Goal: Task Accomplishment & Management: Manage account settings

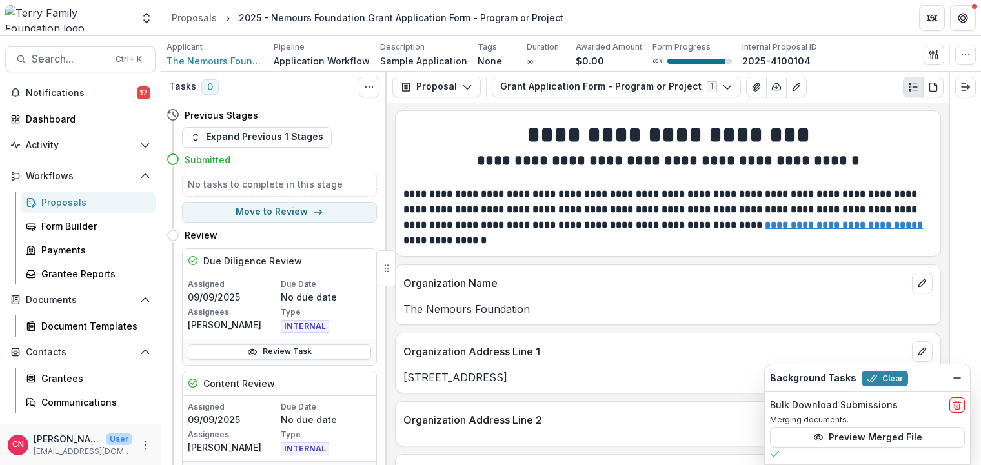
click at [60, 202] on div "Proposals" at bounding box center [93, 202] width 104 height 14
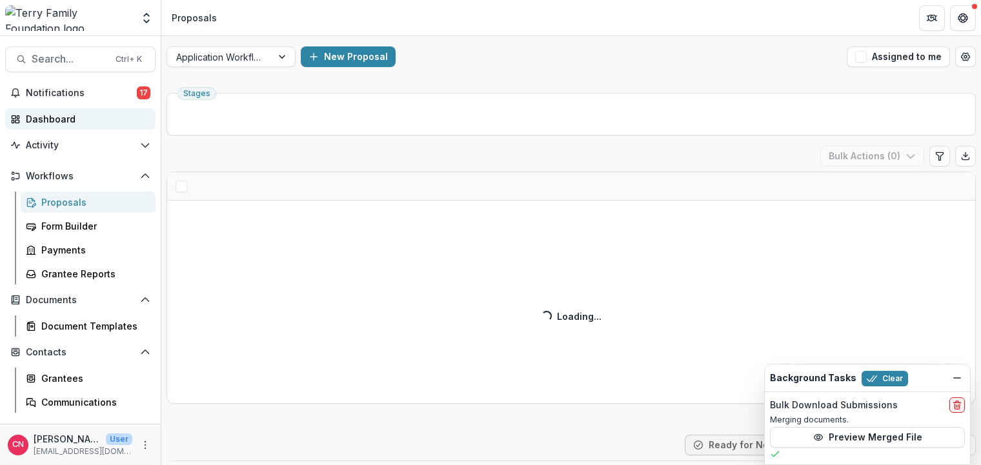
click at [41, 112] on div "Dashboard" at bounding box center [85, 119] width 119 height 14
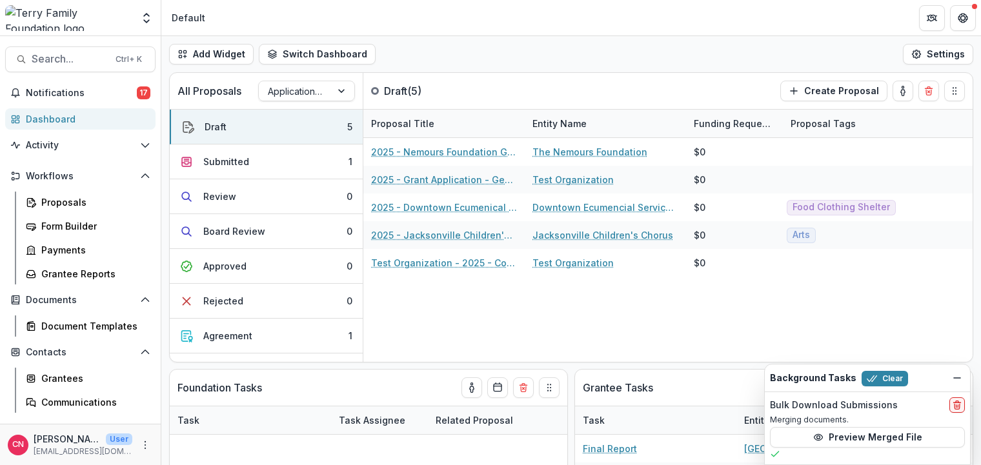
click at [47, 115] on div "Dashboard" at bounding box center [85, 119] width 119 height 14
click at [56, 205] on div "Proposals" at bounding box center [93, 202] width 104 height 14
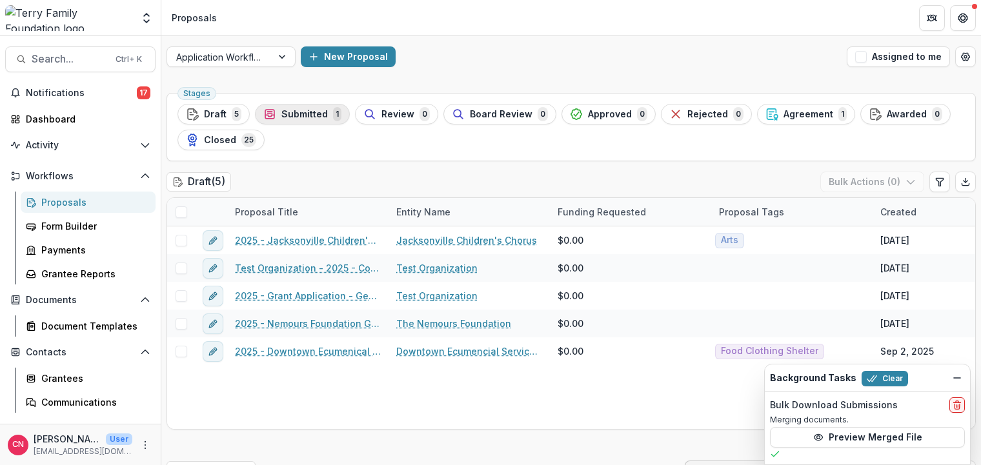
click at [289, 111] on span "Submitted" at bounding box center [304, 114] width 46 height 11
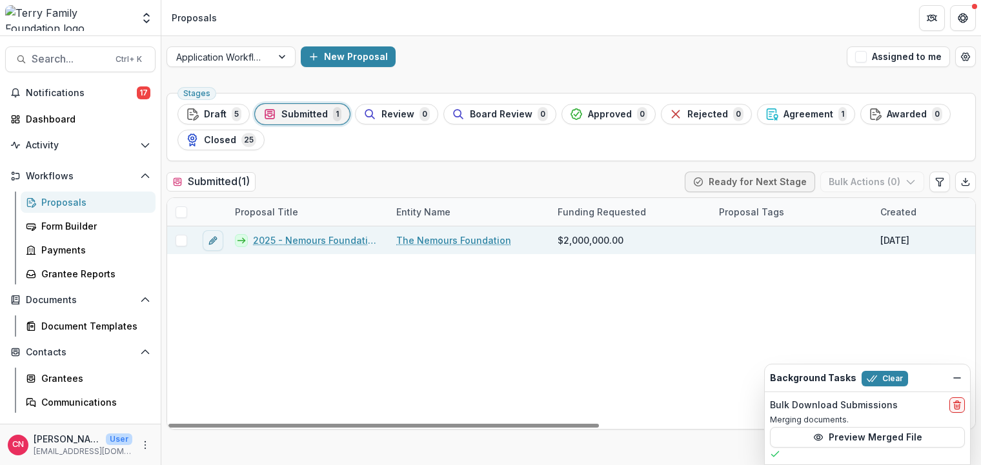
click at [320, 239] on link "2025 - Nemours Foundation Grant Application Form - Program or Project" at bounding box center [317, 241] width 128 height 14
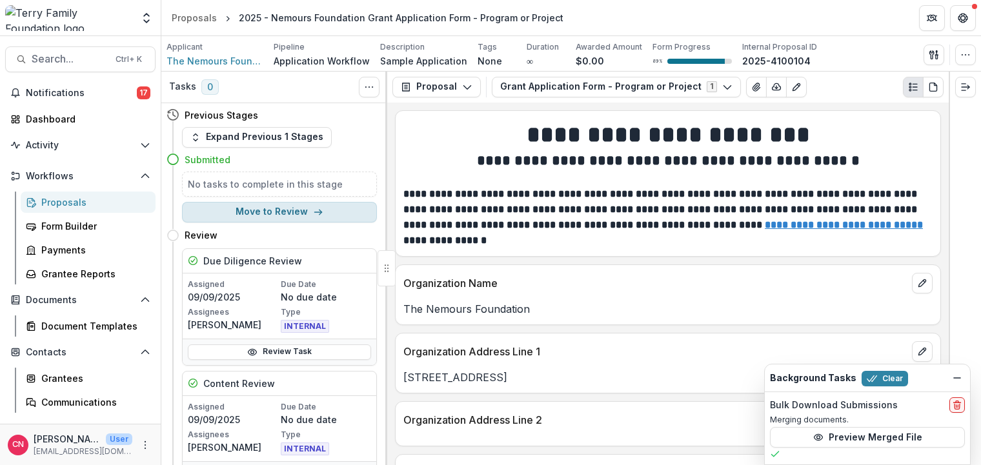
click at [277, 206] on button "Move to Review" at bounding box center [279, 212] width 195 height 21
select select "******"
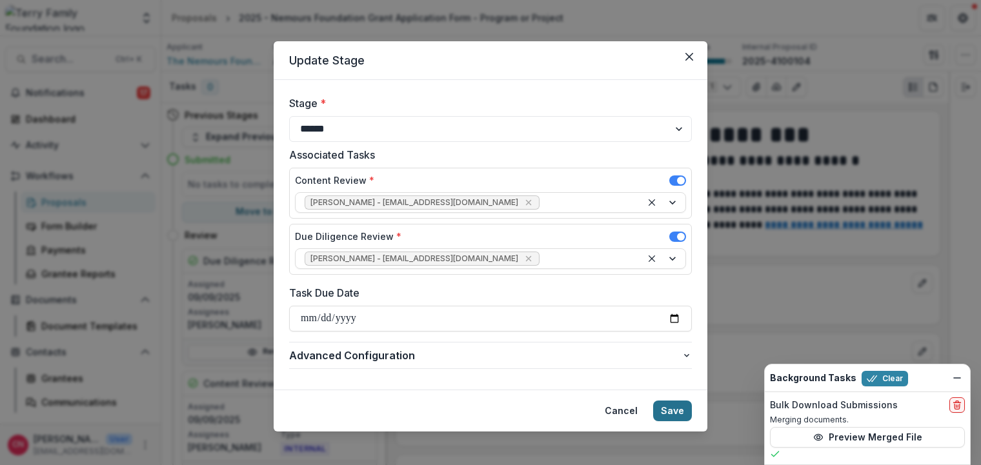
click at [668, 412] on button "Save" at bounding box center [672, 411] width 39 height 21
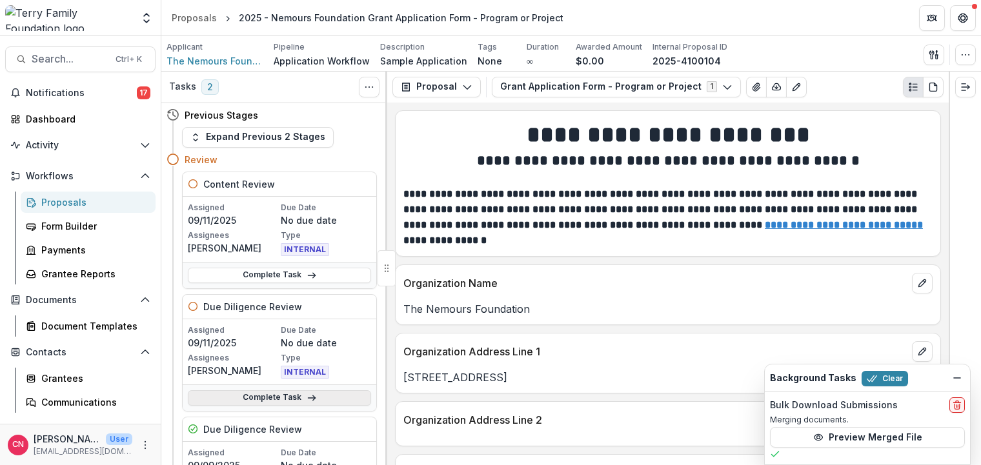
click at [259, 394] on link "Complete Task" at bounding box center [279, 397] width 183 height 15
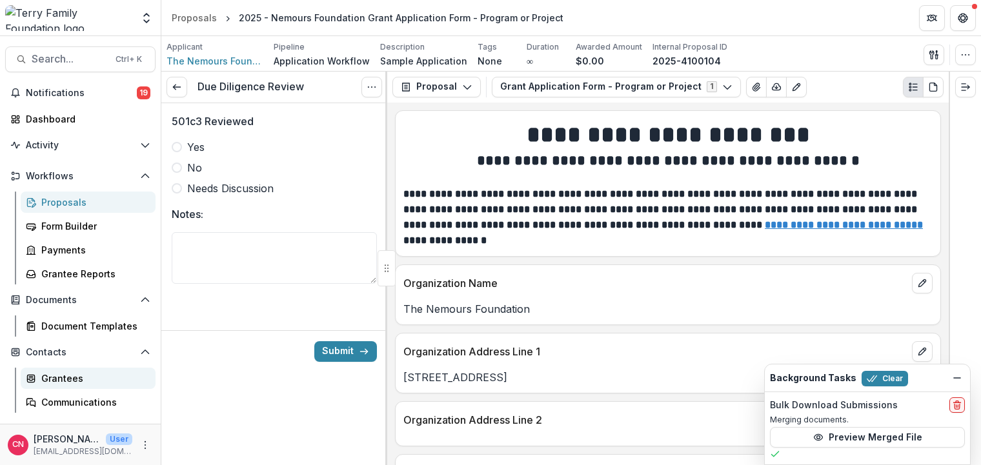
click at [65, 373] on div "Grantees" at bounding box center [93, 379] width 104 height 14
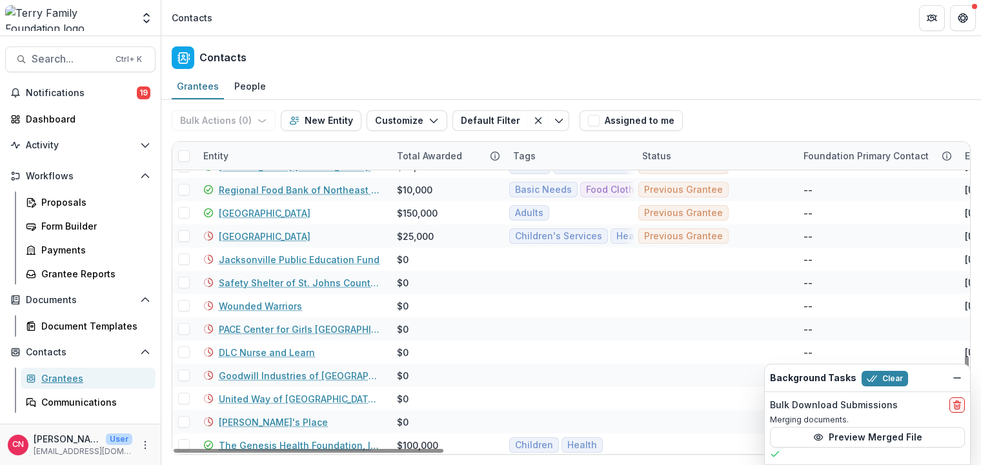
scroll to position [901, 0]
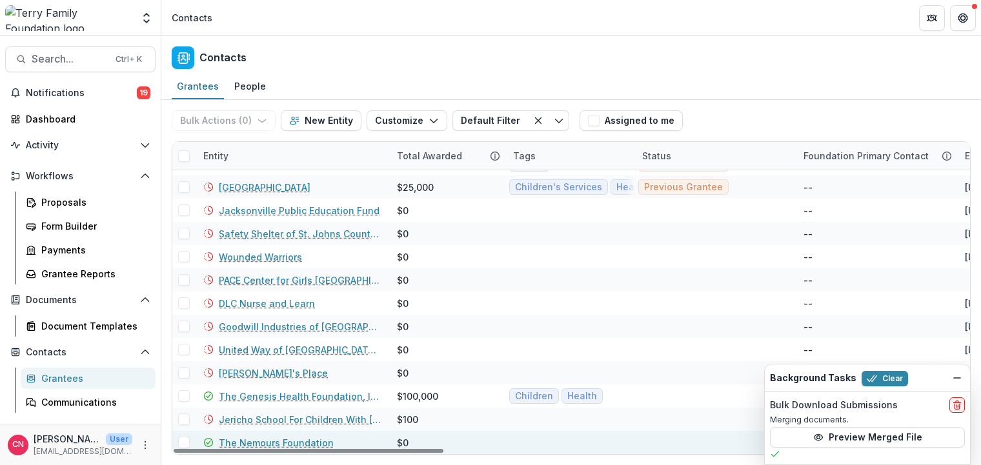
click at [278, 437] on link "The Nemours Foundation" at bounding box center [276, 443] width 115 height 14
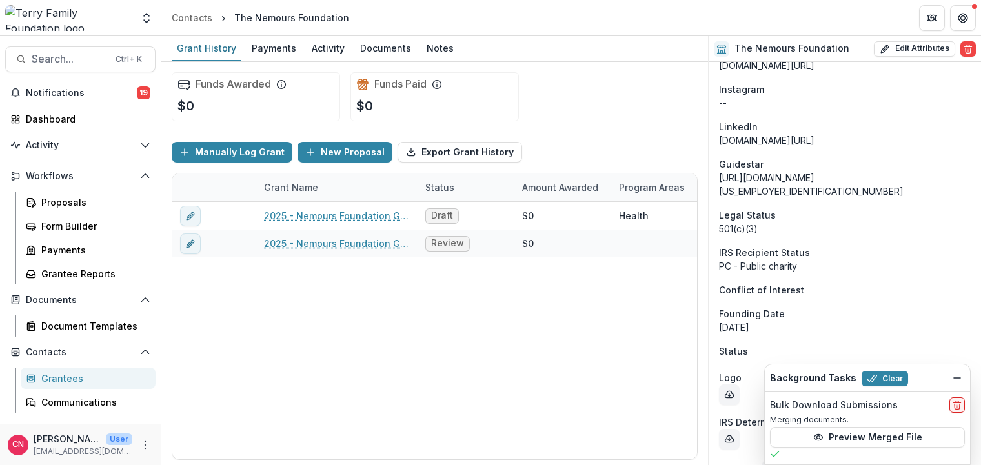
scroll to position [1483, 0]
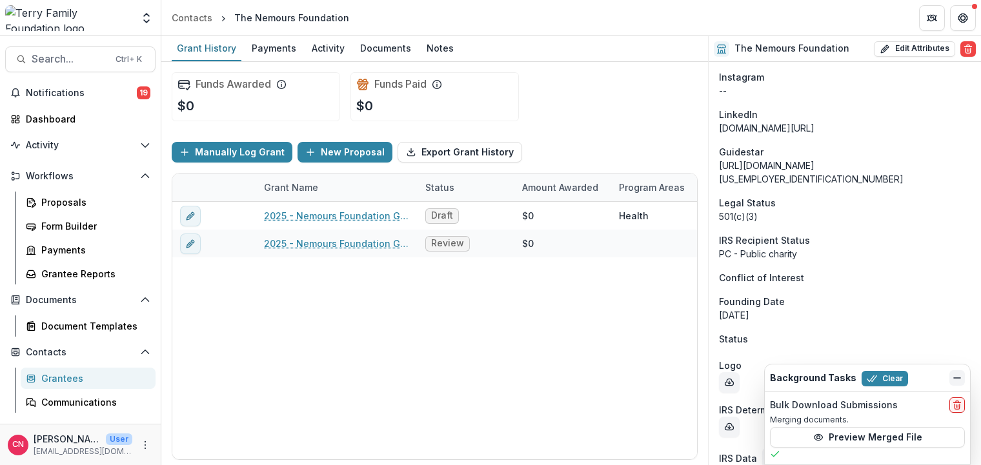
click at [955, 377] on icon "Dismiss" at bounding box center [957, 378] width 10 height 10
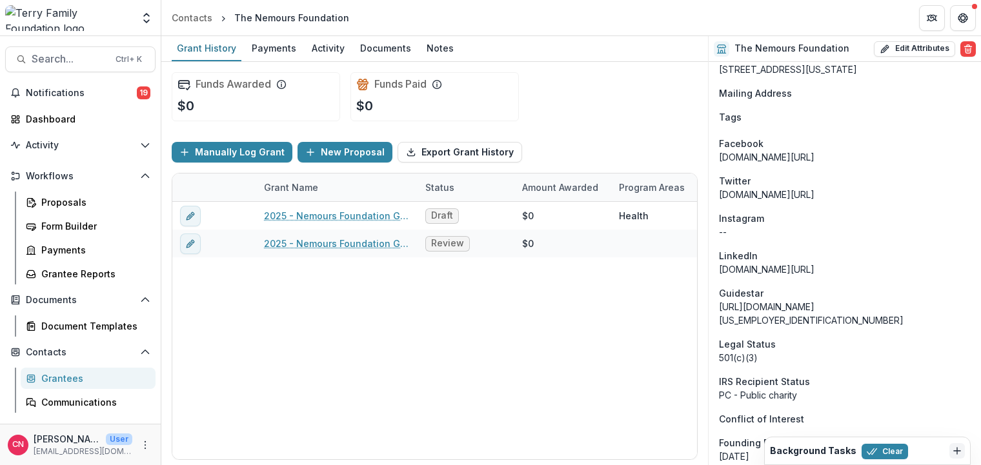
scroll to position [1251, 0]
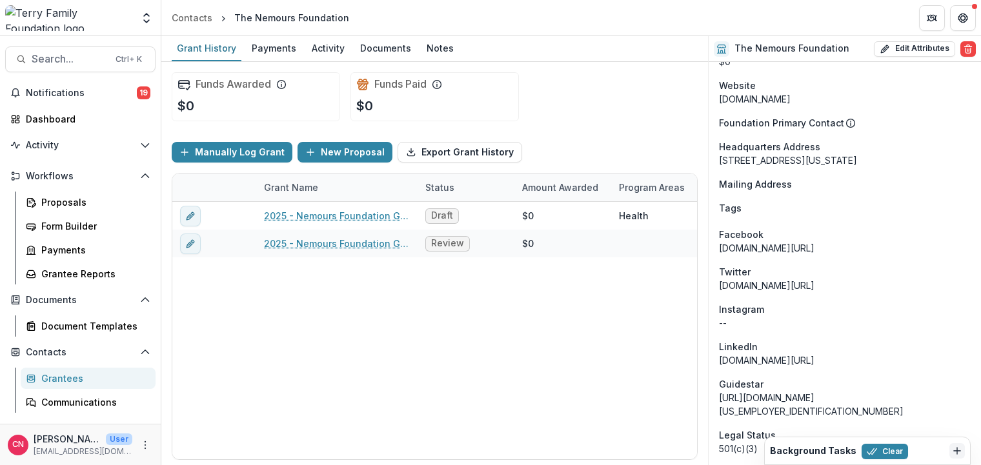
click at [863, 391] on div "[URL][DOMAIN_NAME][US_EMPLOYER_IDENTIFICATION_NUMBER]" at bounding box center [845, 404] width 252 height 27
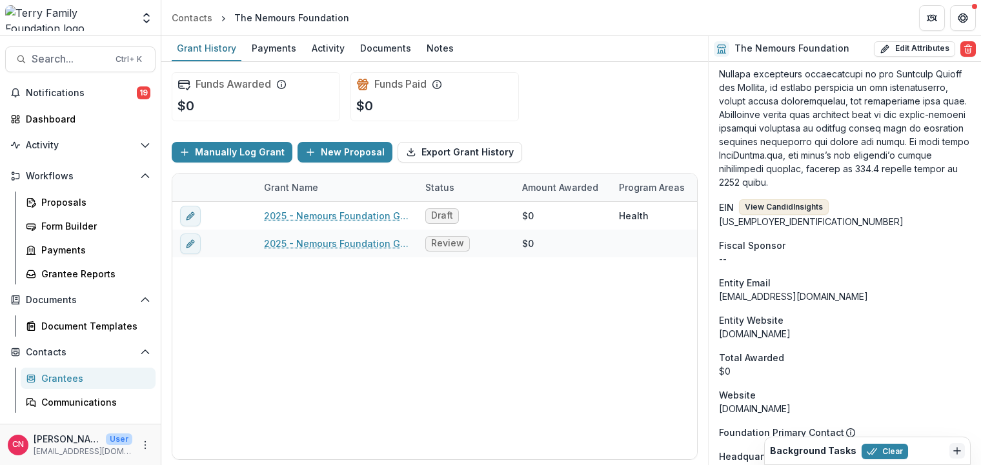
click at [787, 199] on button "View Candid Insights" at bounding box center [784, 206] width 90 height 15
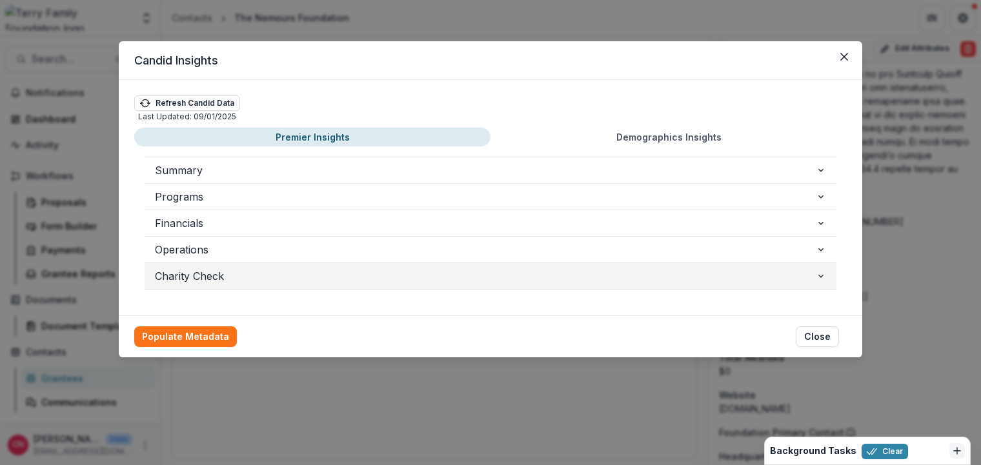
click at [206, 270] on span "Charity Check" at bounding box center [485, 275] width 661 height 15
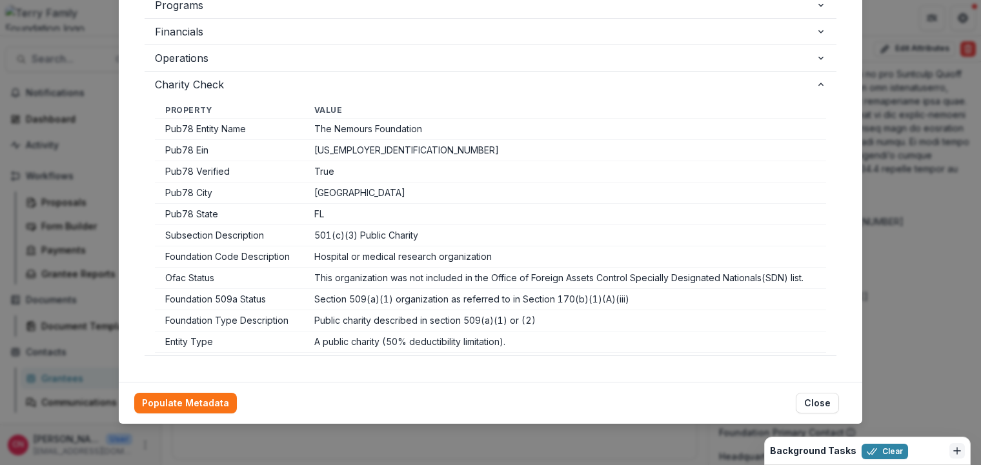
scroll to position [0, 0]
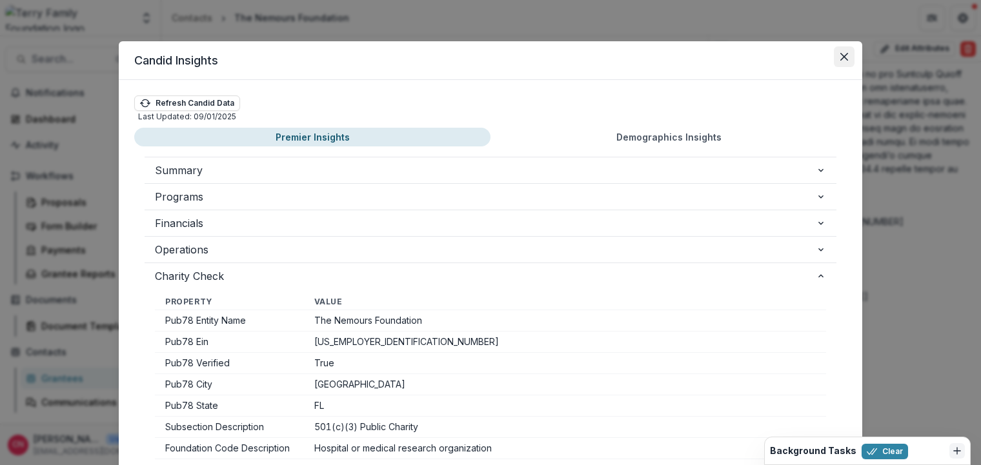
click at [846, 52] on button "Close" at bounding box center [844, 56] width 21 height 21
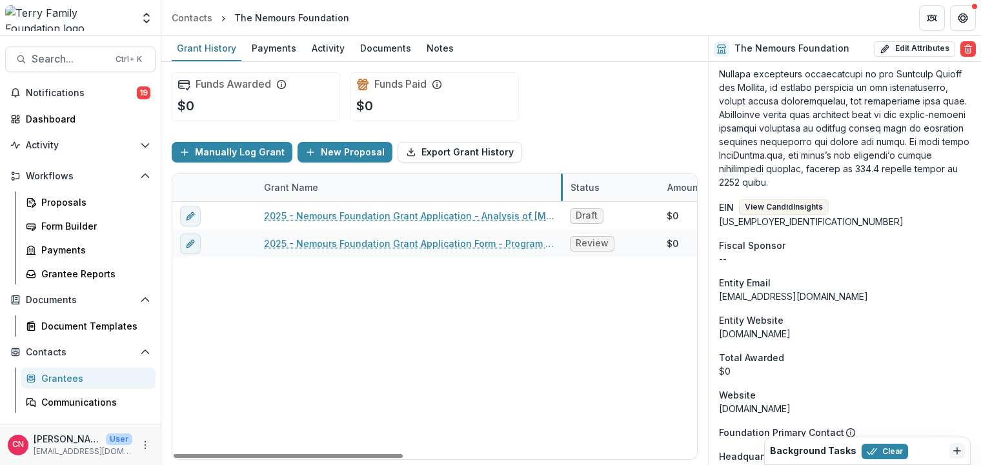
drag, startPoint x: 415, startPoint y: 188, endPoint x: 561, endPoint y: 193, distance: 145.9
click at [80, 201] on div "Proposals" at bounding box center [93, 202] width 104 height 14
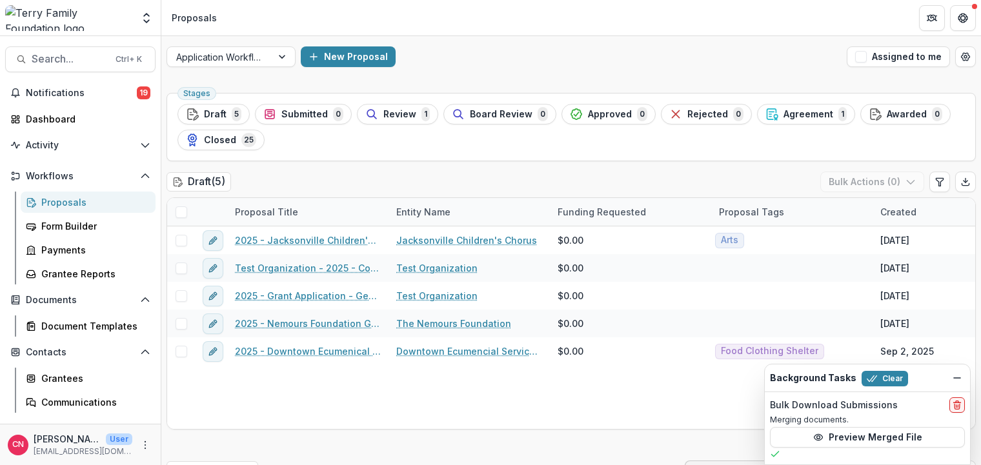
click at [45, 204] on div "Proposals" at bounding box center [93, 202] width 104 height 14
click at [74, 199] on div "Proposals" at bounding box center [93, 202] width 104 height 14
click at [65, 200] on div "Proposals" at bounding box center [93, 202] width 104 height 14
click at [798, 115] on span "Agreement" at bounding box center [808, 114] width 50 height 11
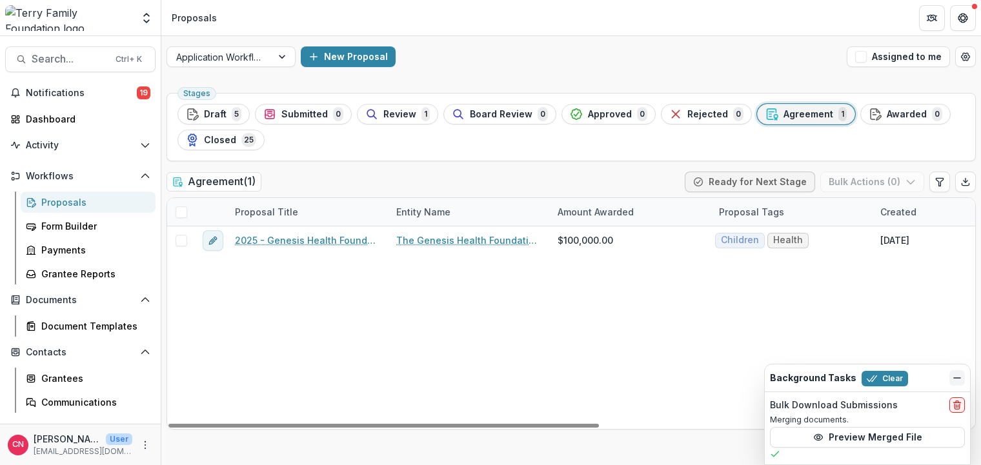
click at [961, 374] on icon "Dismiss" at bounding box center [957, 378] width 10 height 10
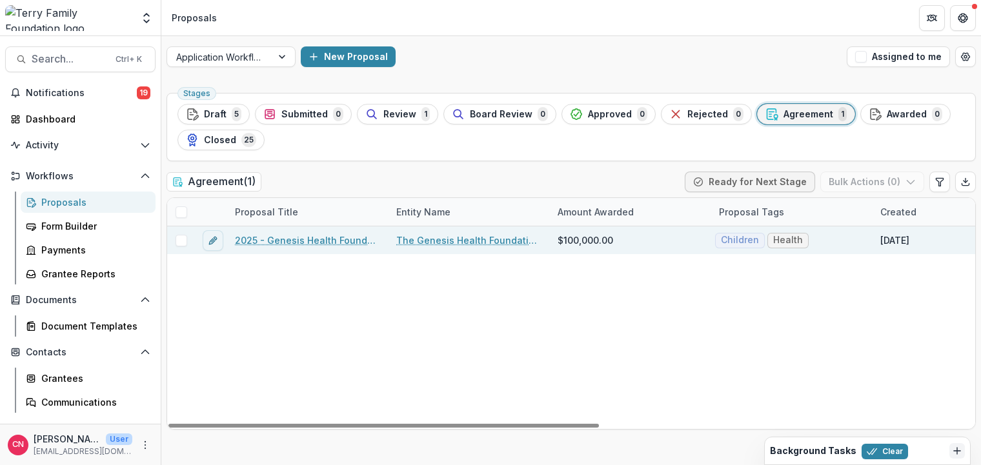
click at [430, 238] on link "The Genesis Health Foundation, Inc." at bounding box center [469, 241] width 146 height 14
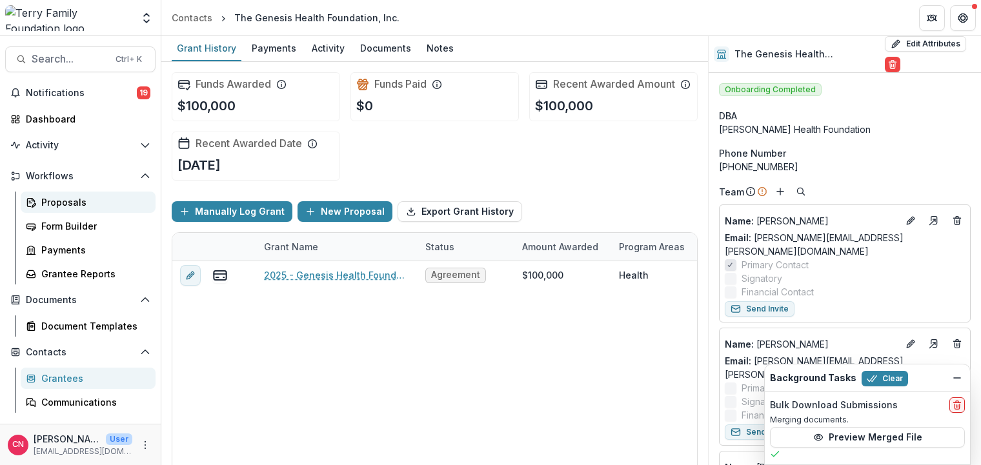
click at [50, 205] on div "Proposals" at bounding box center [93, 202] width 104 height 14
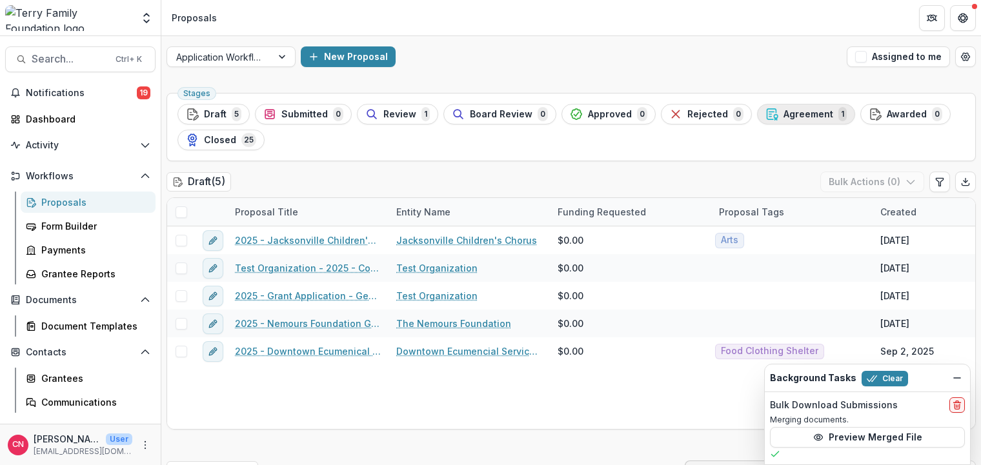
click at [804, 112] on span "Agreement" at bounding box center [808, 114] width 50 height 11
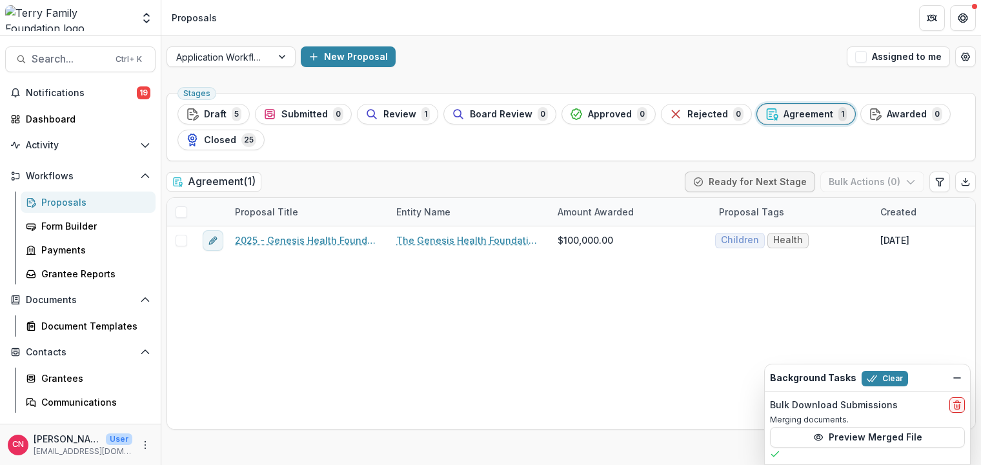
click at [64, 76] on div "Search... Ctrl + K Notifications 19 Dashboard Activity Tasks Workflows Proposal…" at bounding box center [80, 250] width 161 height 429
click at [51, 91] on span "Notifications" at bounding box center [81, 93] width 111 height 11
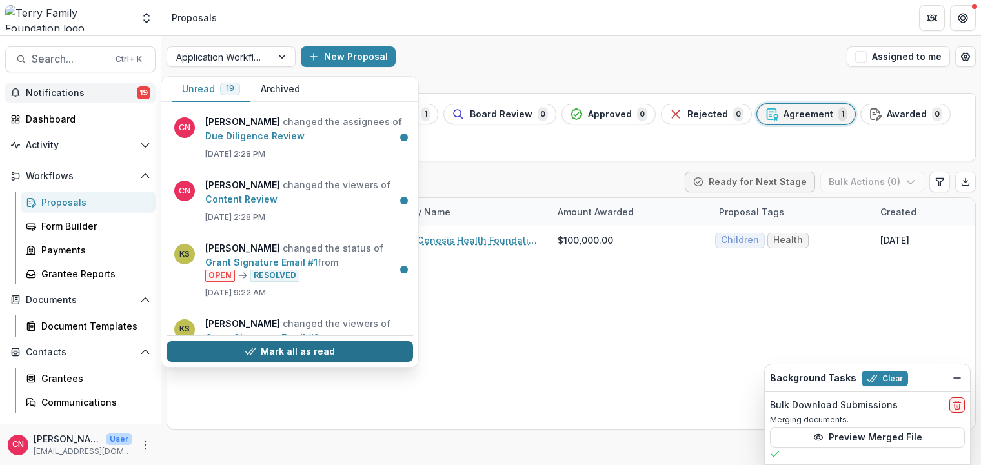
click at [314, 348] on button "Mark all as read" at bounding box center [289, 351] width 246 height 21
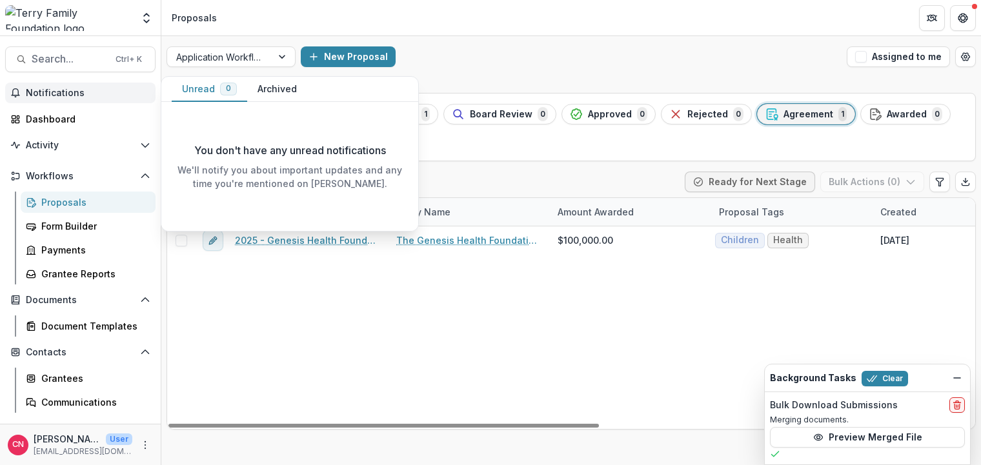
click at [51, 91] on span "Notifications" at bounding box center [88, 93] width 125 height 11
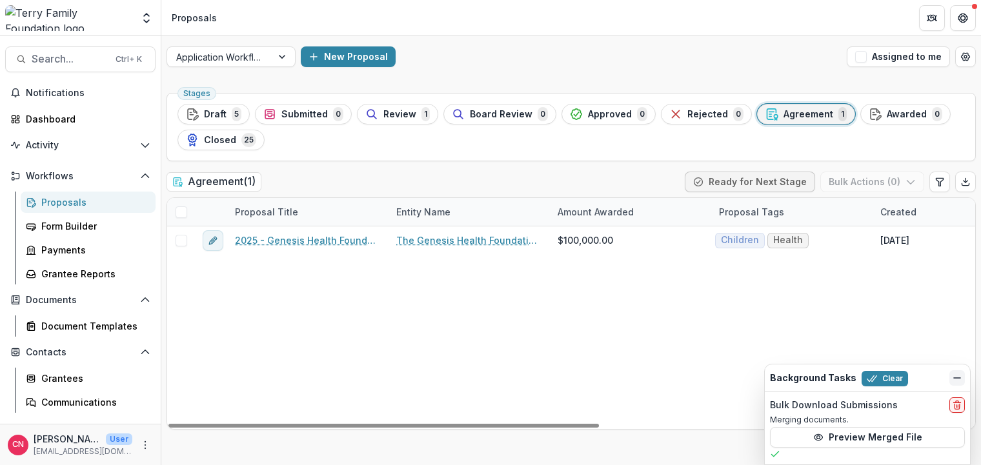
click at [959, 374] on icon "Dismiss" at bounding box center [957, 378] width 10 height 10
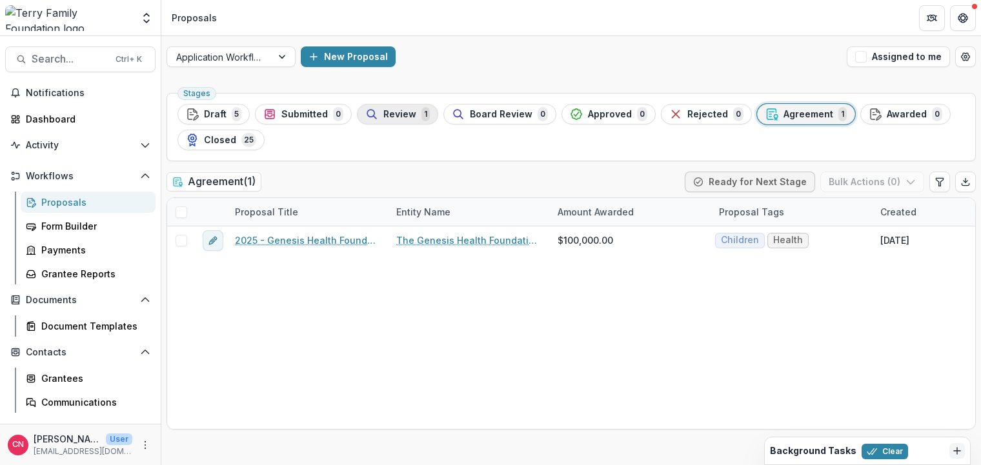
click at [383, 111] on span "Review" at bounding box center [399, 114] width 33 height 11
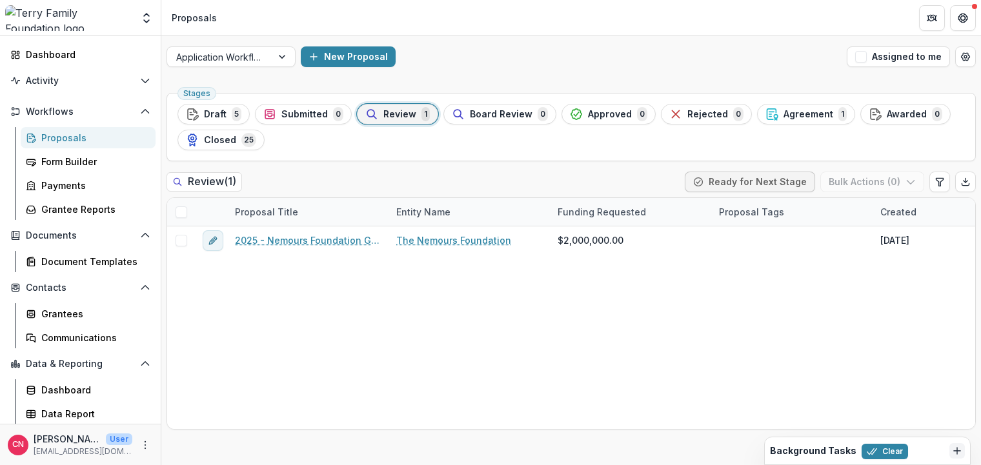
scroll to position [65, 0]
click at [63, 308] on div "Grantees" at bounding box center [93, 313] width 104 height 14
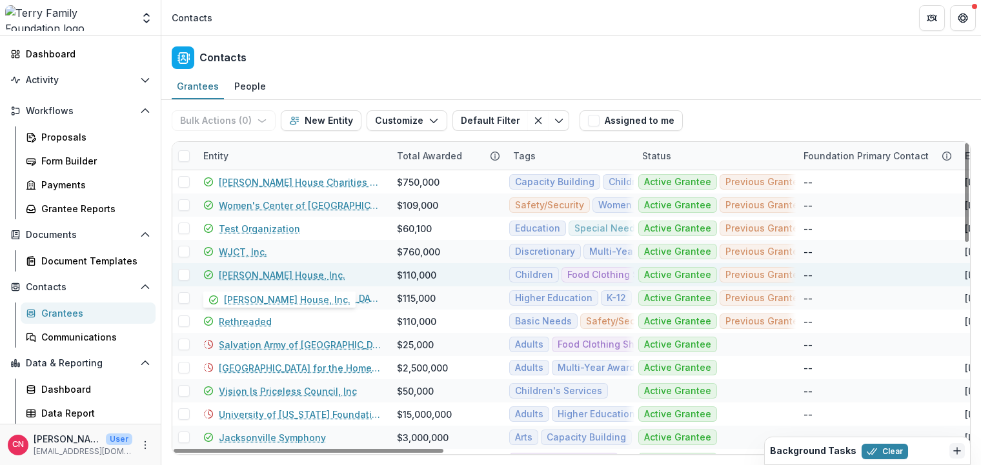
click at [266, 275] on link "[PERSON_NAME] House, Inc." at bounding box center [282, 275] width 126 height 14
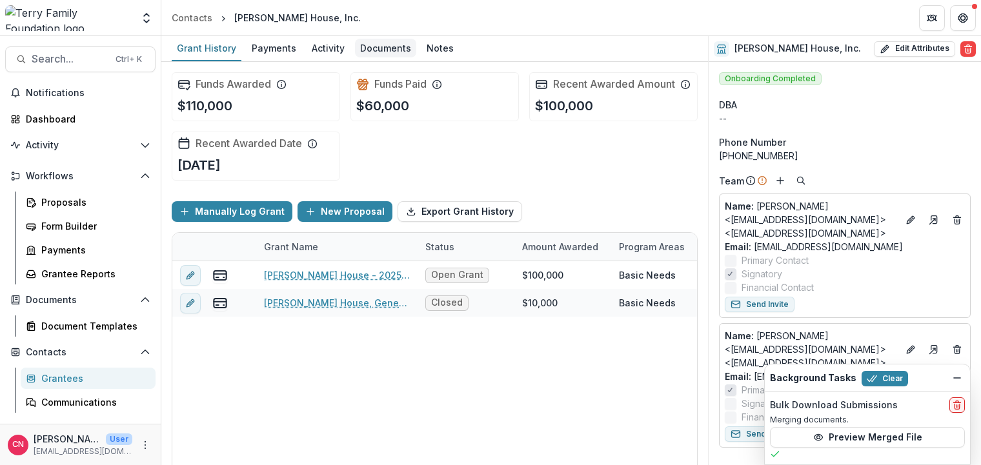
click at [374, 41] on div "Documents" at bounding box center [385, 48] width 61 height 19
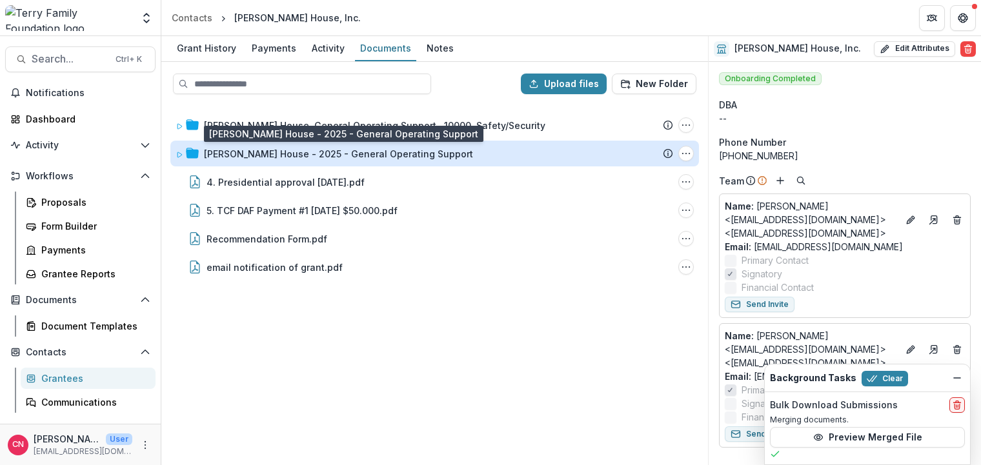
click at [204, 151] on div "[PERSON_NAME] House - 2025 - General Operating Support" at bounding box center [338, 154] width 269 height 14
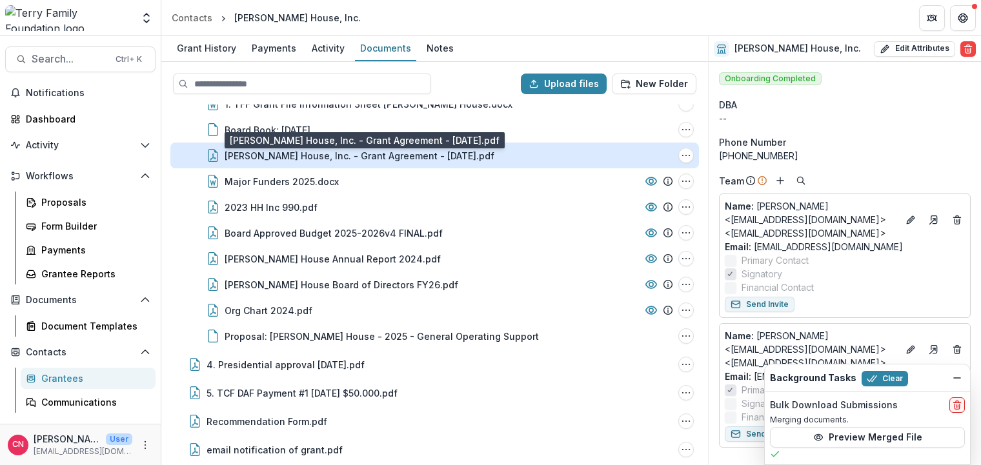
scroll to position [82, 0]
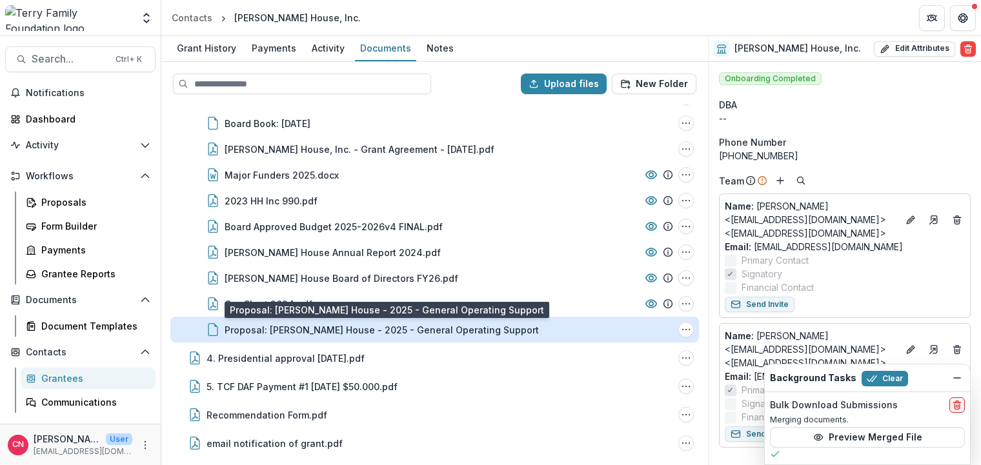
click at [280, 328] on div "Proposal: [PERSON_NAME] House - 2025 - General Operating Support" at bounding box center [382, 330] width 314 height 14
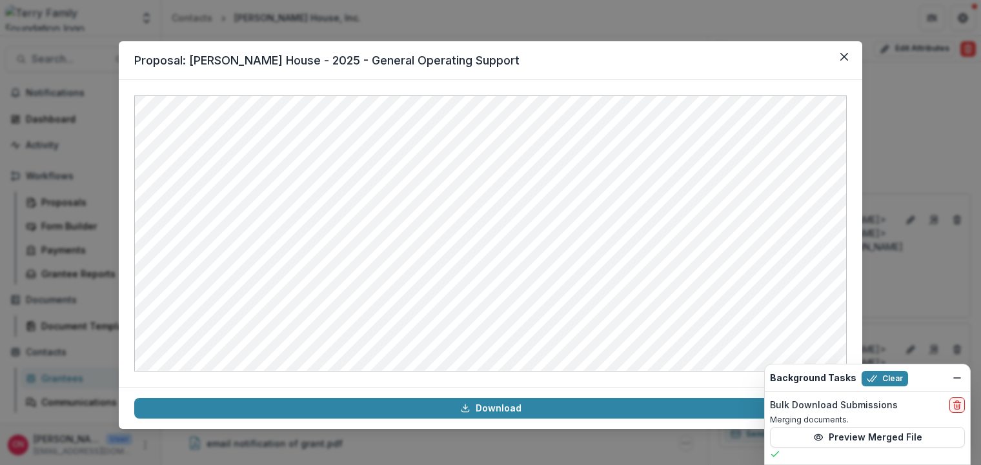
click at [858, 59] on header "Proposal: [PERSON_NAME] House - 2025 - General Operating Support" at bounding box center [490, 60] width 743 height 39
click at [842, 57] on icon "Close" at bounding box center [844, 57] width 8 height 8
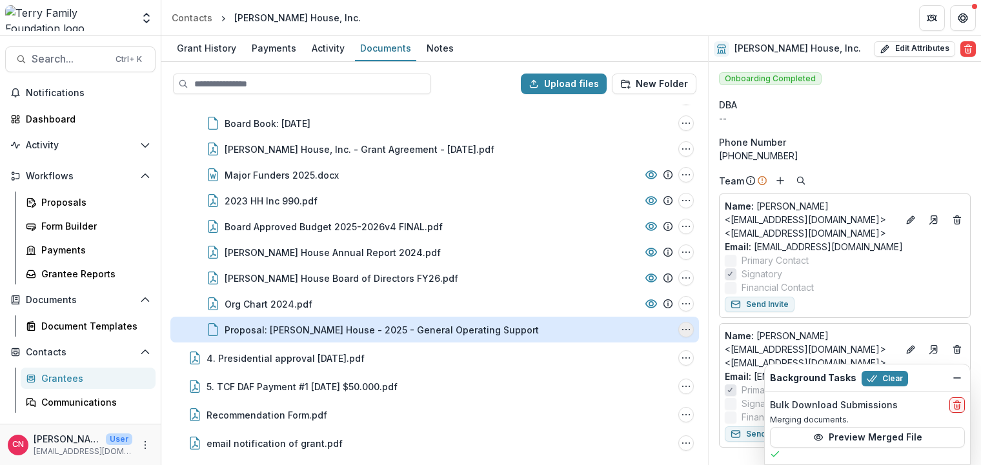
click at [685, 330] on icon "Proposal: Hubbard House - 2025 - General Operating Support Options" at bounding box center [686, 330] width 10 height 10
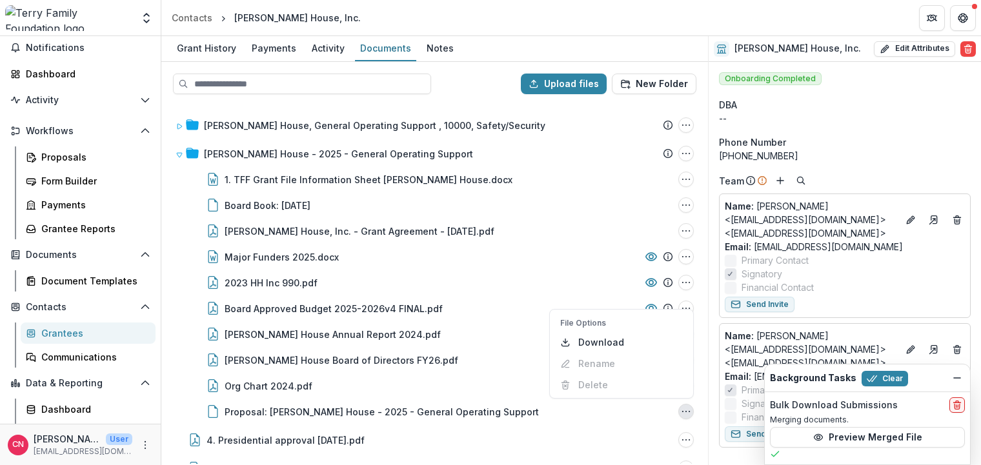
scroll to position [65, 0]
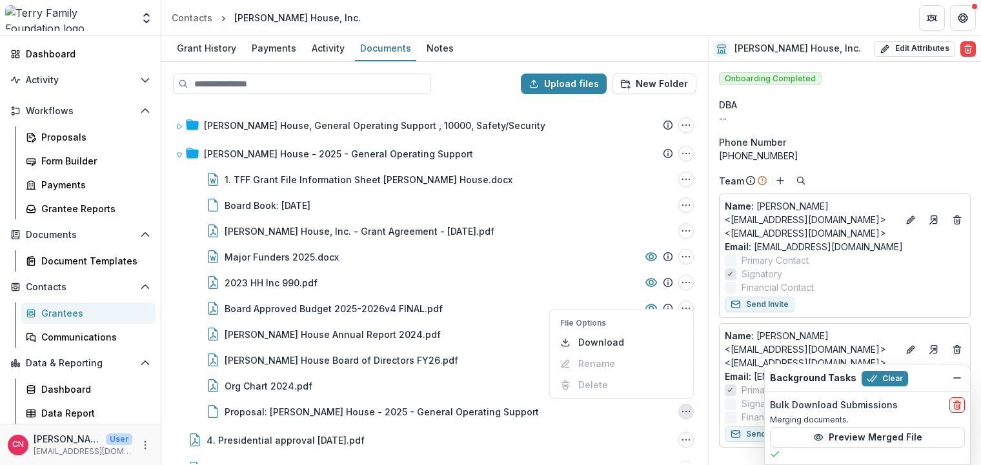
drag, startPoint x: 146, startPoint y: 438, endPoint x: 145, endPoint y: 431, distance: 7.4
click at [146, 438] on button "More" at bounding box center [144, 444] width 15 height 15
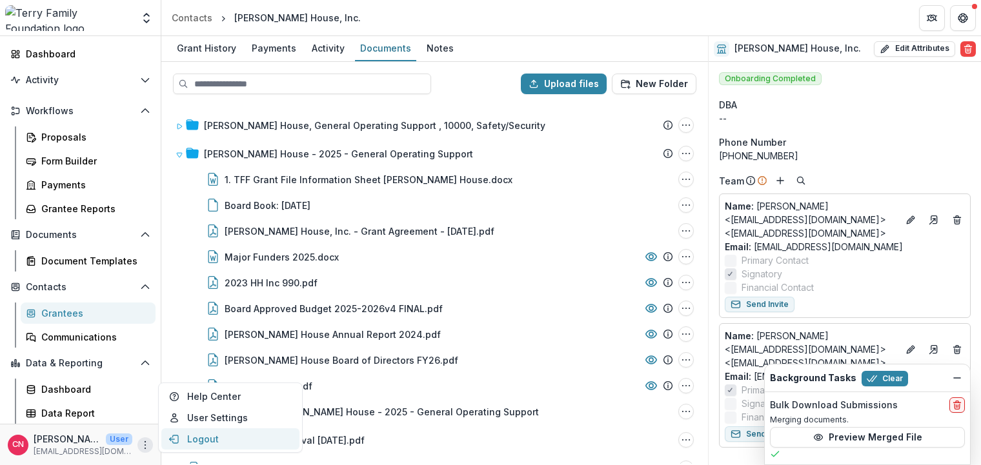
click at [209, 435] on button "Logout" at bounding box center [230, 438] width 138 height 21
